Goal: Navigation & Orientation: Understand site structure

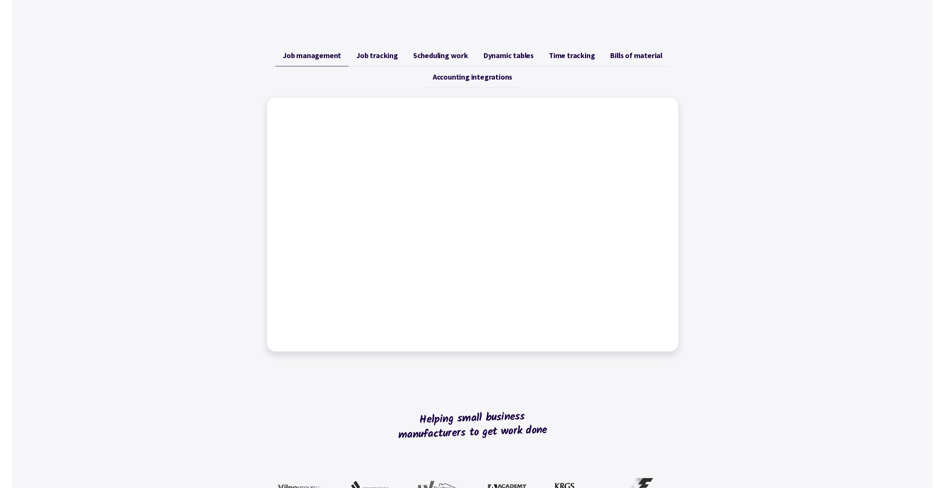
scroll to position [294, 0]
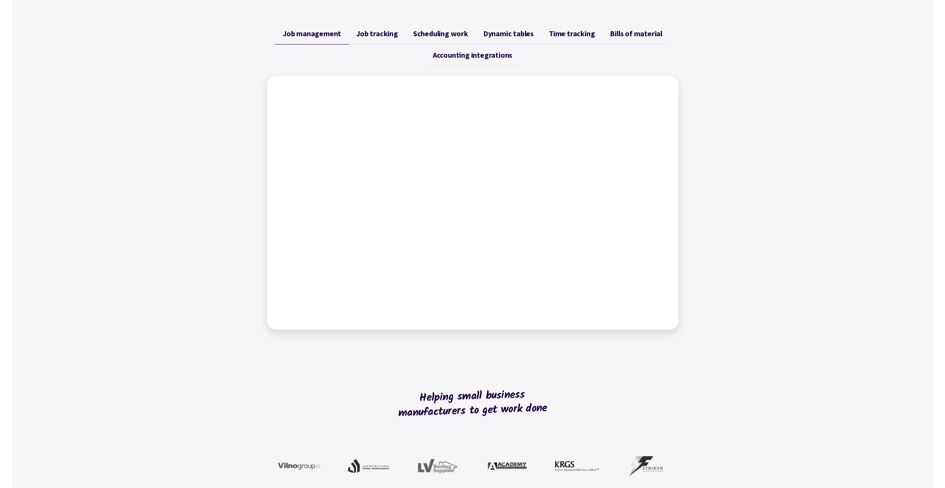
click at [379, 42] on link "Job tracking" at bounding box center [377, 33] width 57 height 21
click at [313, 36] on span "Job management" at bounding box center [312, 33] width 58 height 9
click at [381, 36] on span "Job tracking" at bounding box center [377, 33] width 42 height 9
click at [445, 34] on span "Scheduling work" at bounding box center [440, 33] width 55 height 9
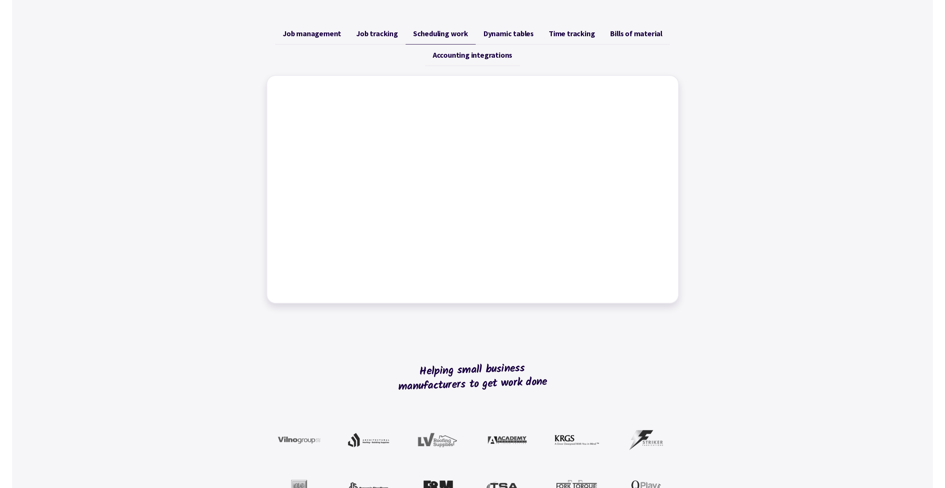
click at [501, 31] on span "Dynamic tables" at bounding box center [508, 33] width 51 height 9
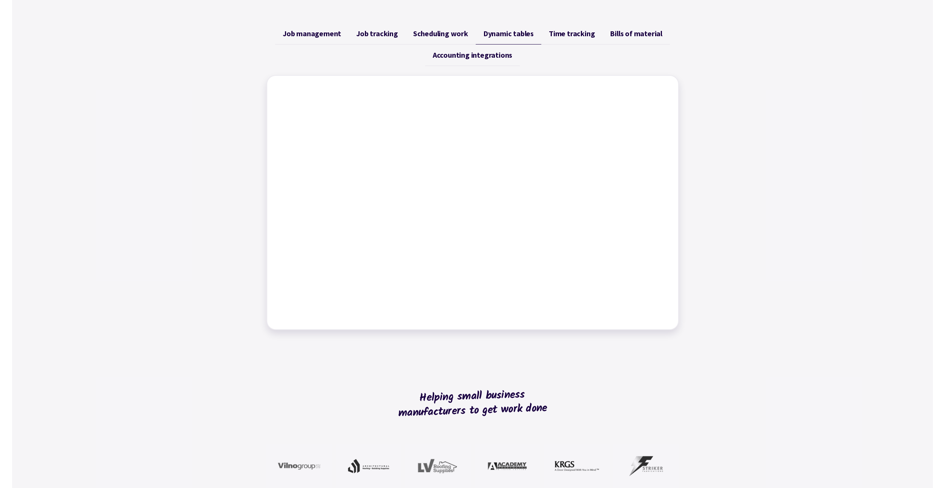
click at [565, 33] on span "Time tracking" at bounding box center [572, 33] width 46 height 9
click at [615, 32] on span "Bills of material" at bounding box center [636, 33] width 52 height 9
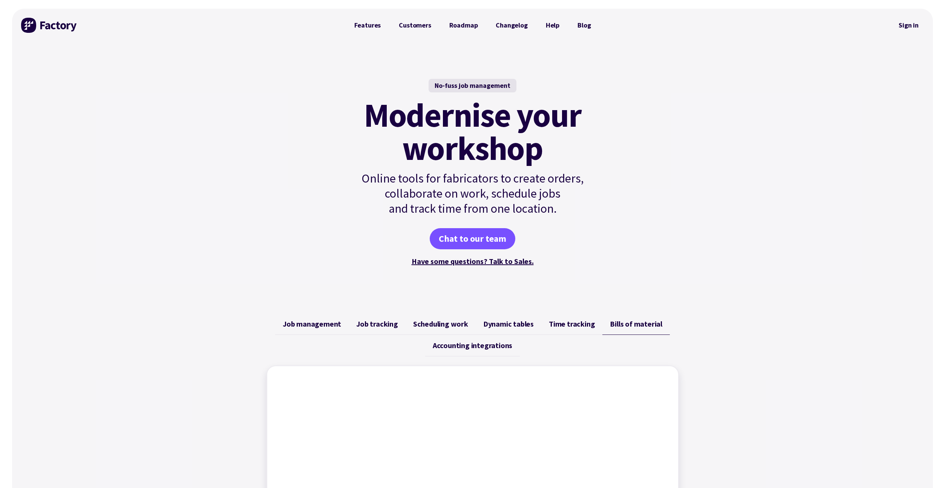
scroll to position [0, 0]
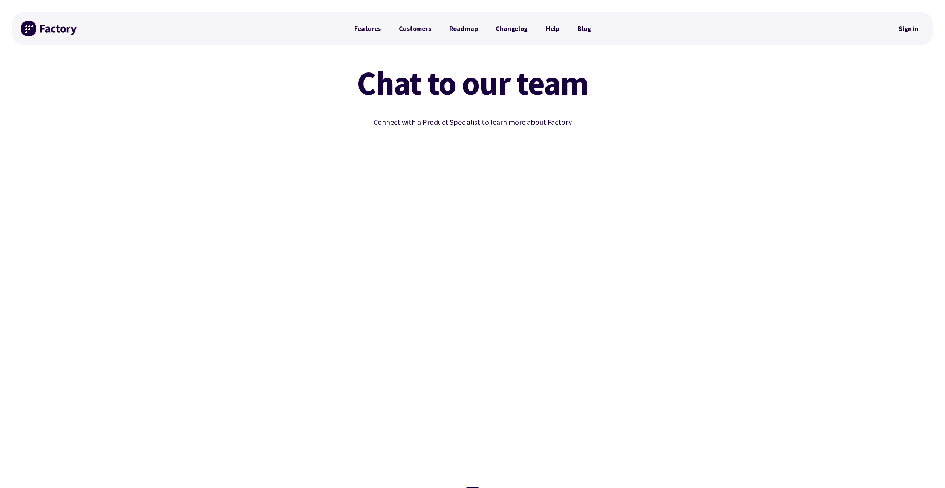
click at [54, 26] on img at bounding box center [49, 28] width 57 height 15
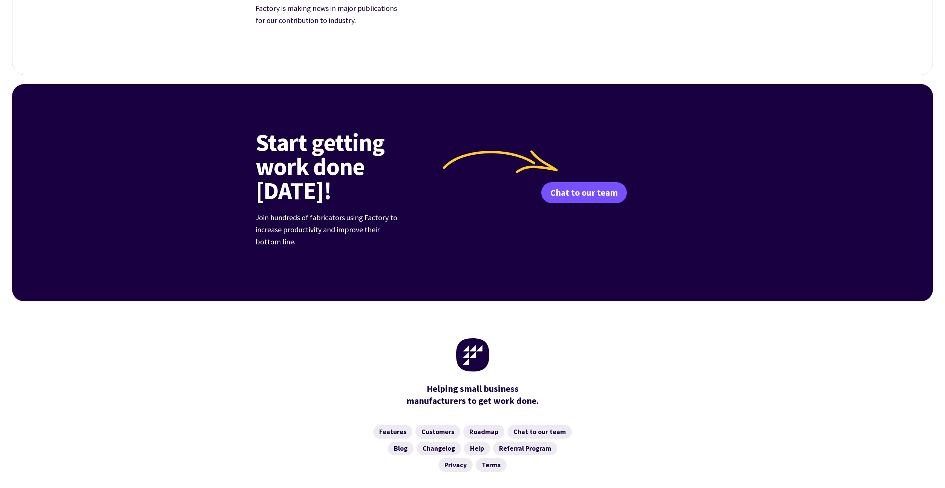
scroll to position [2802, 0]
